Goal: Navigation & Orientation: Find specific page/section

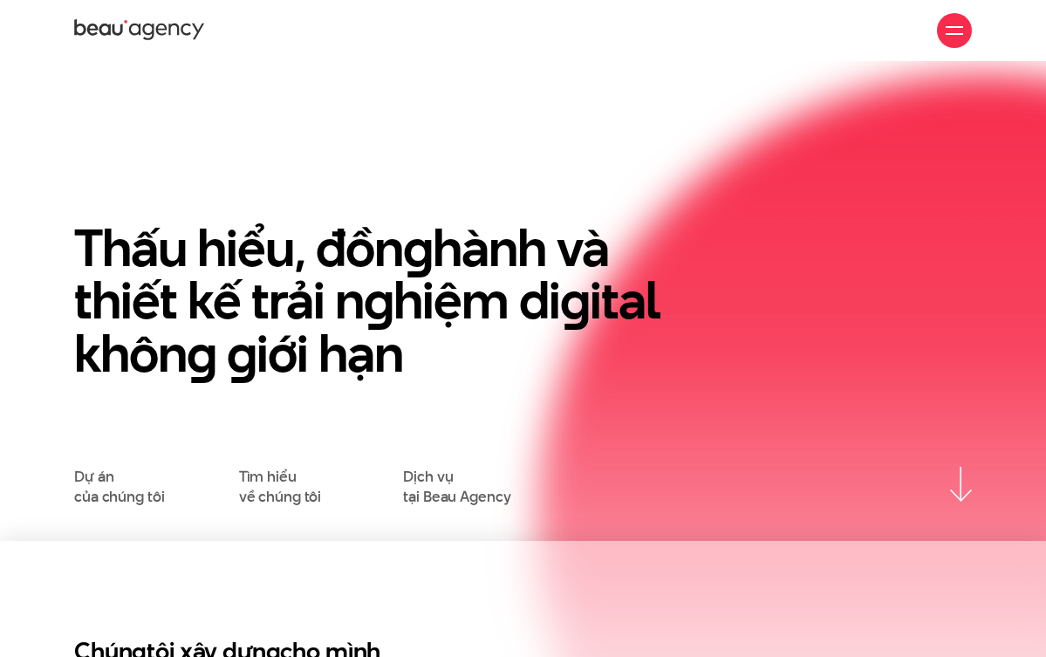
click at [960, 20] on div at bounding box center [954, 30] width 35 height 35
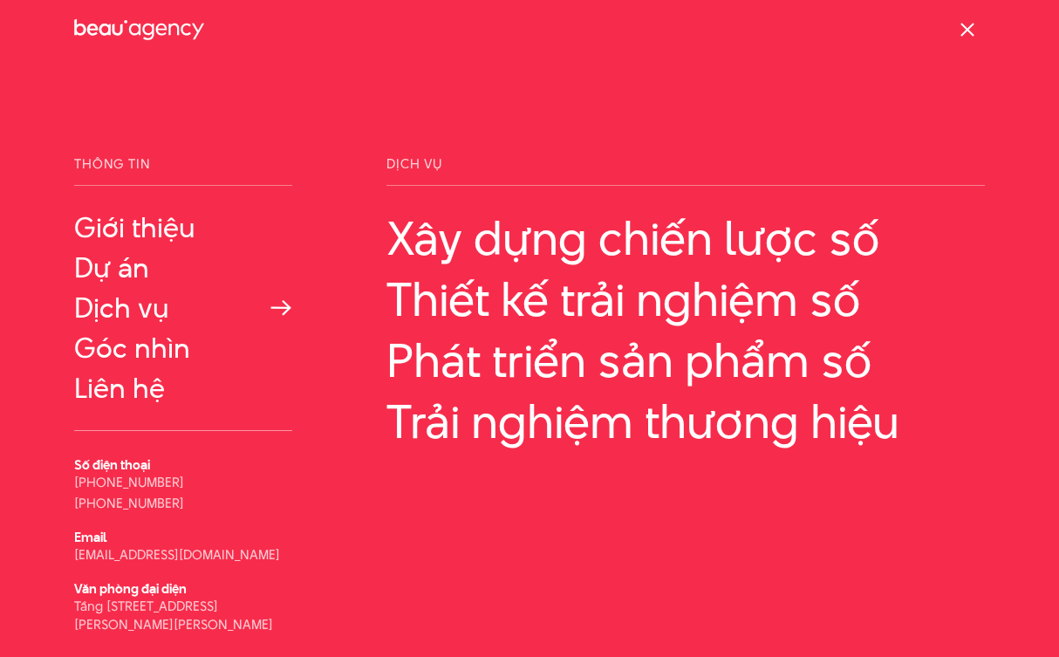
click at [120, 300] on link "Dịch vụ" at bounding box center [183, 307] width 218 height 31
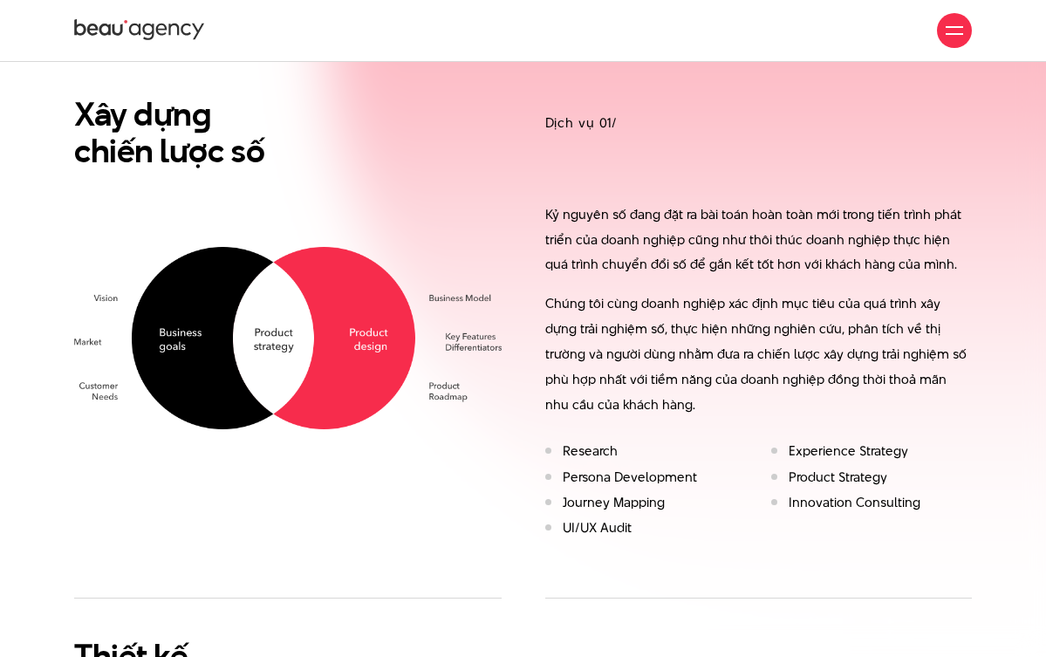
scroll to position [785, 0]
